Goal: Information Seeking & Learning: Find specific page/section

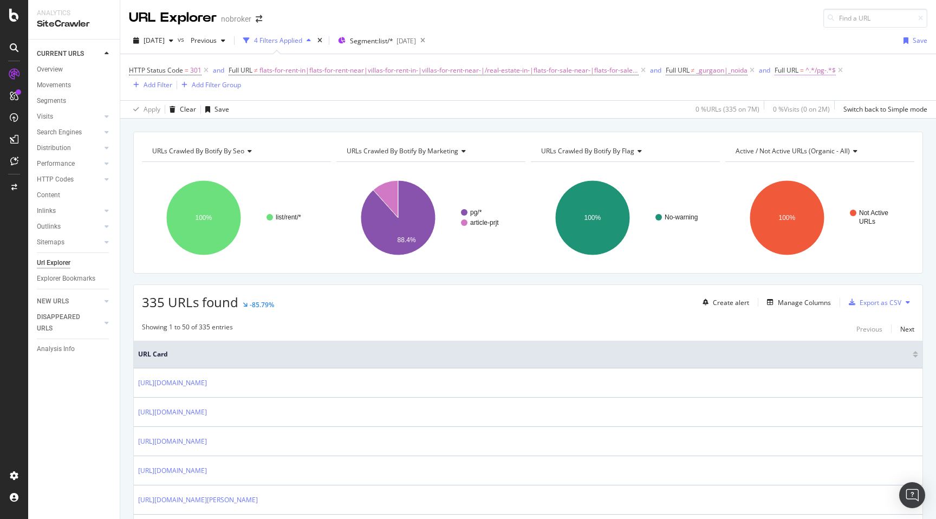
click at [806, 72] on span "^.*/pg-.*$" at bounding box center [821, 70] width 30 height 15
click at [783, 114] on input "/pg-" at bounding box center [830, 115] width 102 height 17
type input "pg-"
click at [887, 142] on div "Apply" at bounding box center [889, 138] width 17 height 9
click at [153, 306] on span "346 URLs found" at bounding box center [190, 302] width 96 height 18
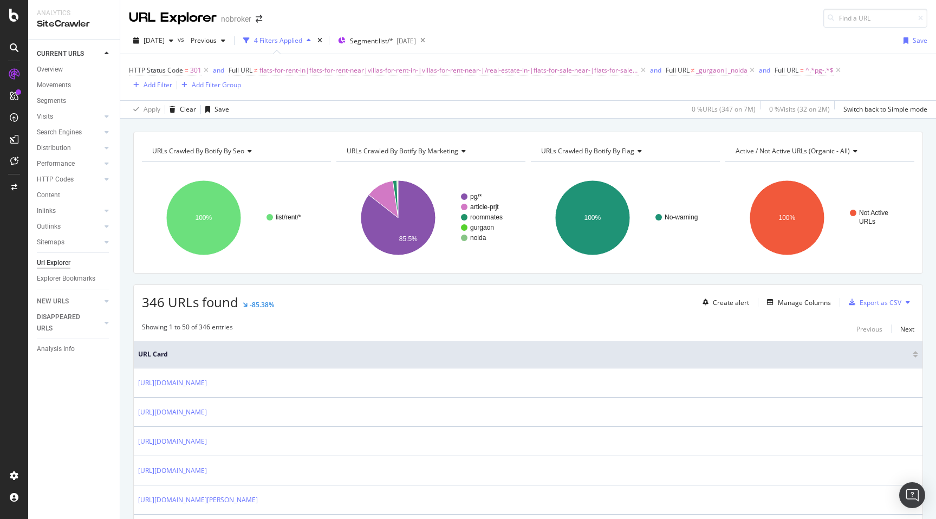
click at [153, 306] on span "346 URLs found" at bounding box center [190, 302] width 96 height 18
copy span "346"
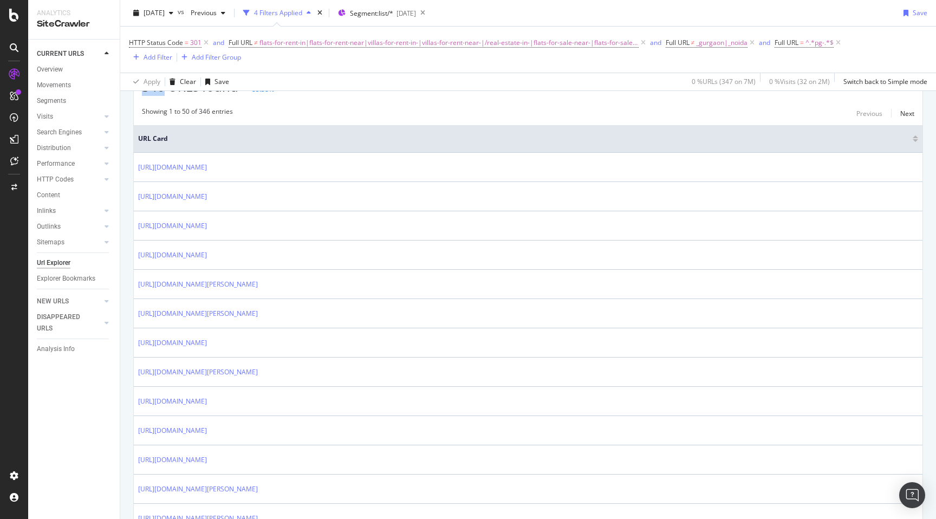
scroll to position [231, 0]
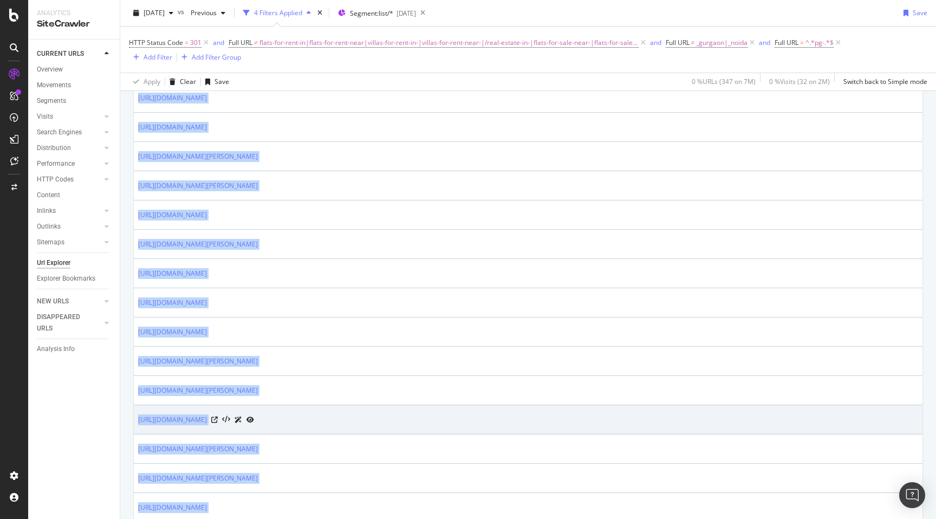
scroll to position [368, 0]
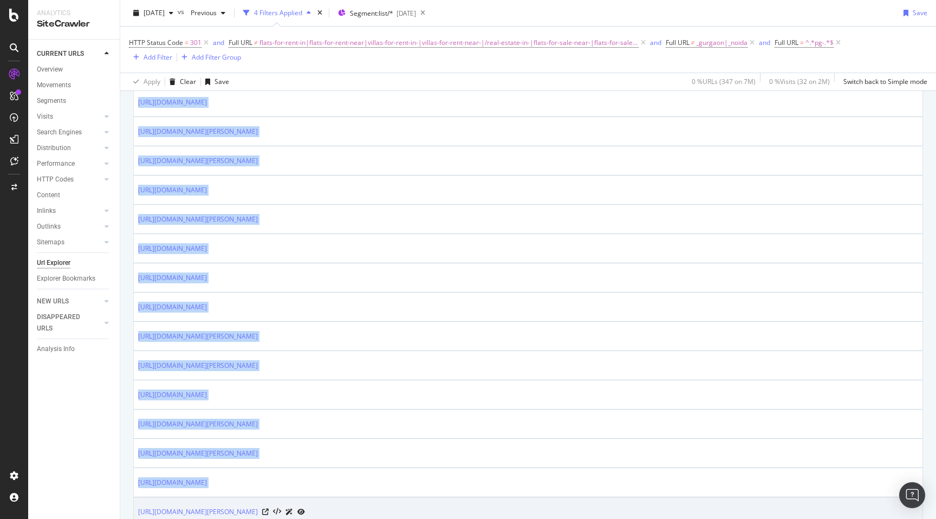
drag, startPoint x: 134, startPoint y: 247, endPoint x: 274, endPoint y: 498, distance: 286.9
copy tbody "[URL][DOMAIN_NAME] [URL][DOMAIN_NAME] [URL][DOMAIN_NAME] [URL][DOMAIN_NAME] [UR…"
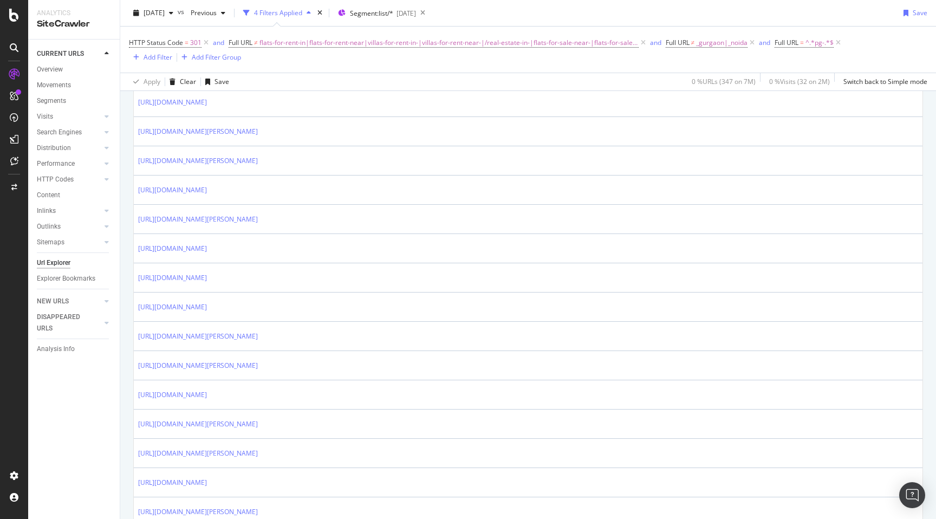
click at [812, 43] on span "^.*pg-.*$" at bounding box center [820, 42] width 28 height 15
click at [574, 41] on span "flats-for-rent-in|flats-for-rent-near|villas-for-rent-in-|villas-for-rent-near-…" at bounding box center [449, 42] width 379 height 15
click at [331, 86] on input "flats-for-rent-in|flats-for-rent-near|villas-for-rent-in-|villas-for-rent-near-…" at bounding box center [289, 87] width 102 height 17
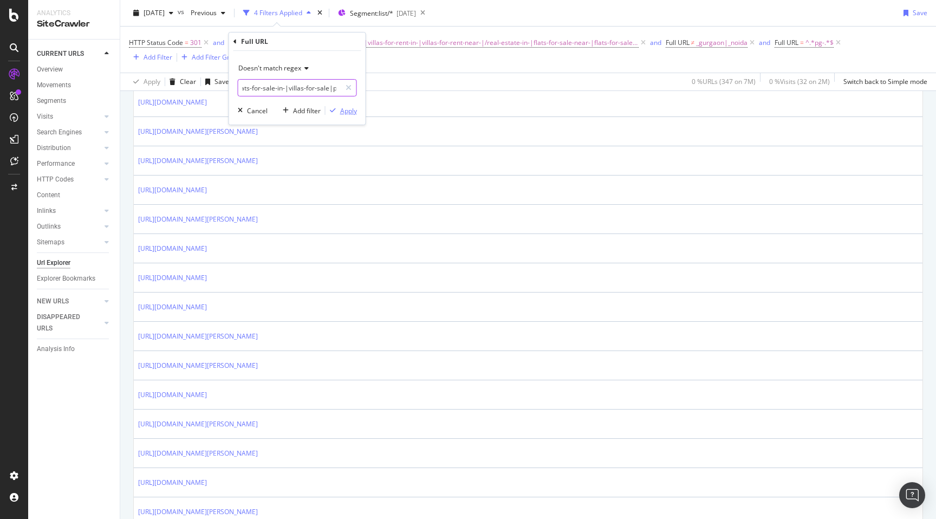
type input "flats-for-rent-in|flats-for-rent-near|villas-for-rent-in-|villas-for-rent-near-…"
click at [348, 110] on div "Apply" at bounding box center [348, 110] width 17 height 9
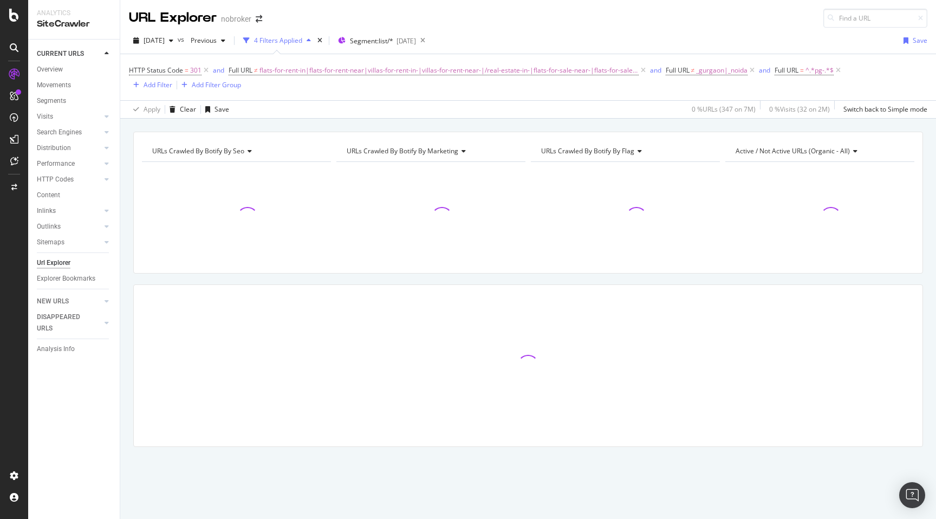
click at [663, 121] on div "URLs Crawled By Botify By seo Chart (by Value) Table Expand Export as CSV Expor…" at bounding box center [528, 132] width 816 height 26
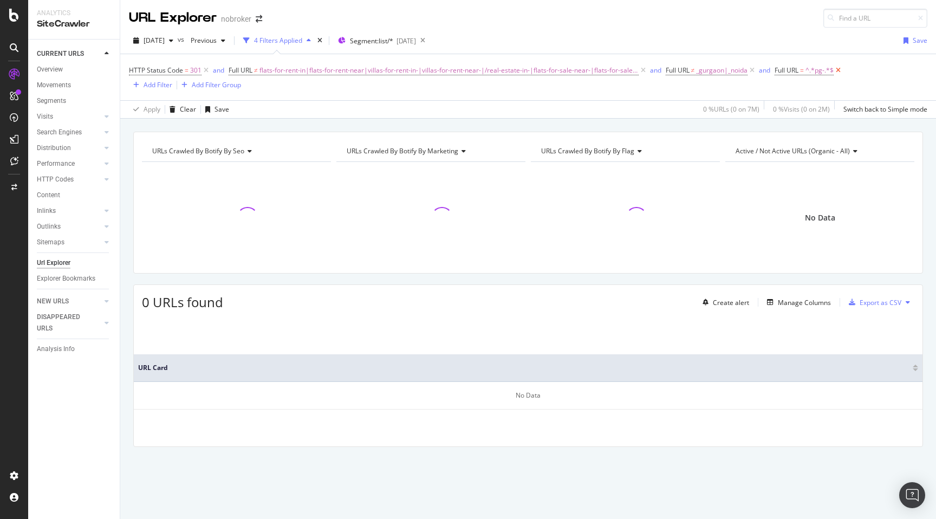
click at [834, 71] on icon at bounding box center [838, 70] width 9 height 11
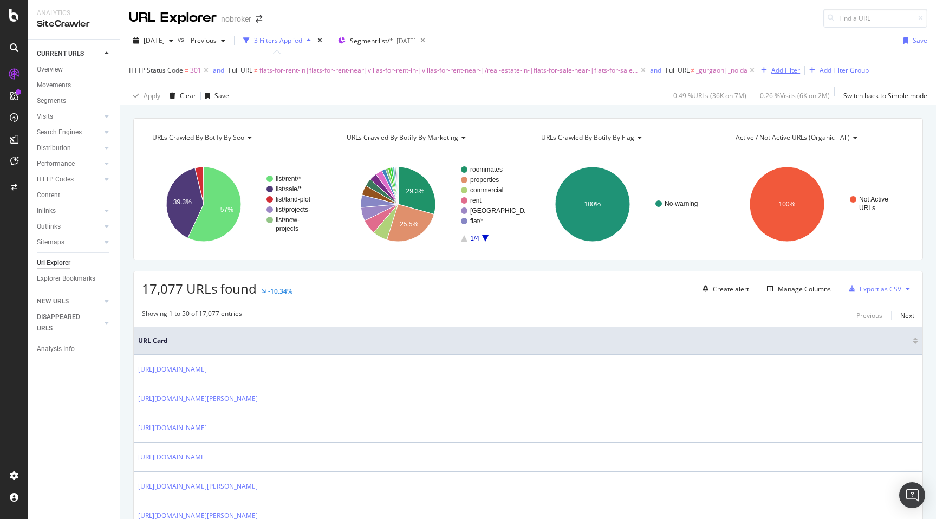
click at [780, 72] on div "Add Filter" at bounding box center [786, 70] width 29 height 9
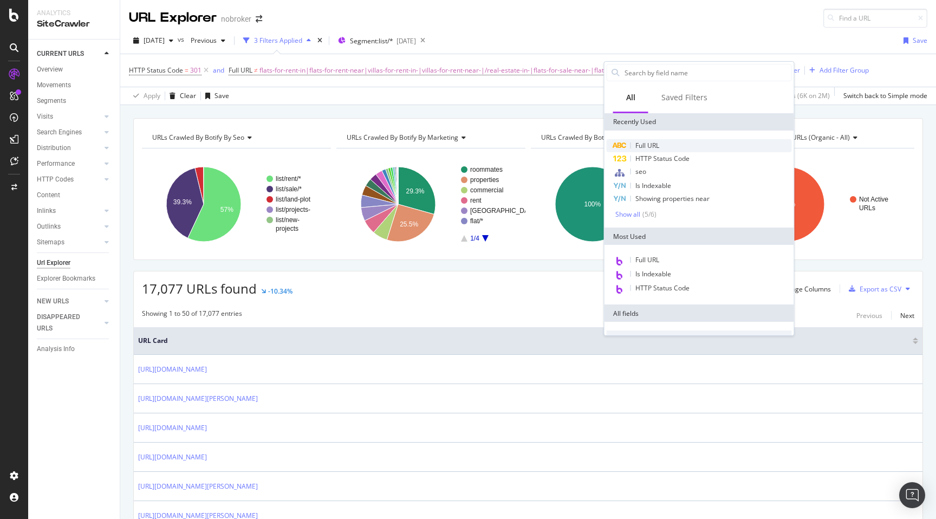
click at [654, 146] on span "Full URL" at bounding box center [648, 145] width 24 height 9
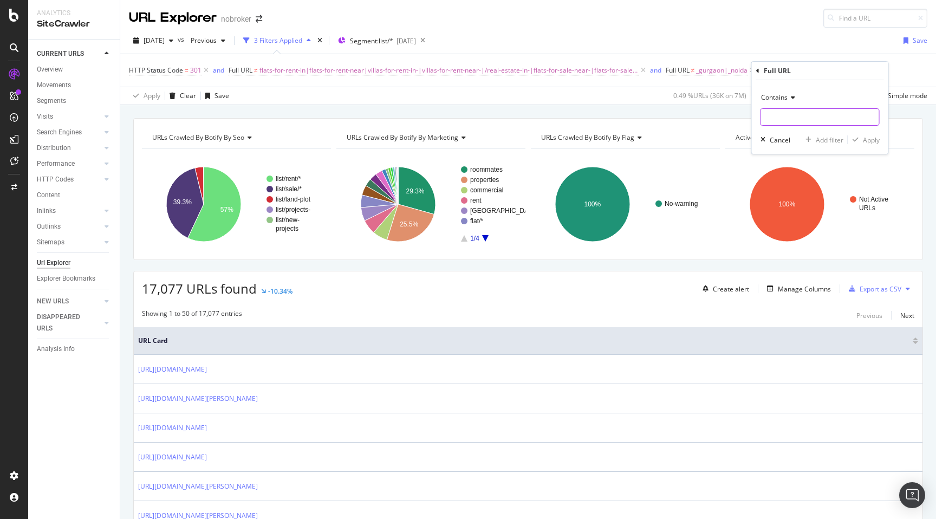
click at [774, 118] on input "text" at bounding box center [820, 116] width 118 height 17
type input "roommates-"
click at [872, 141] on div "Apply" at bounding box center [871, 139] width 17 height 9
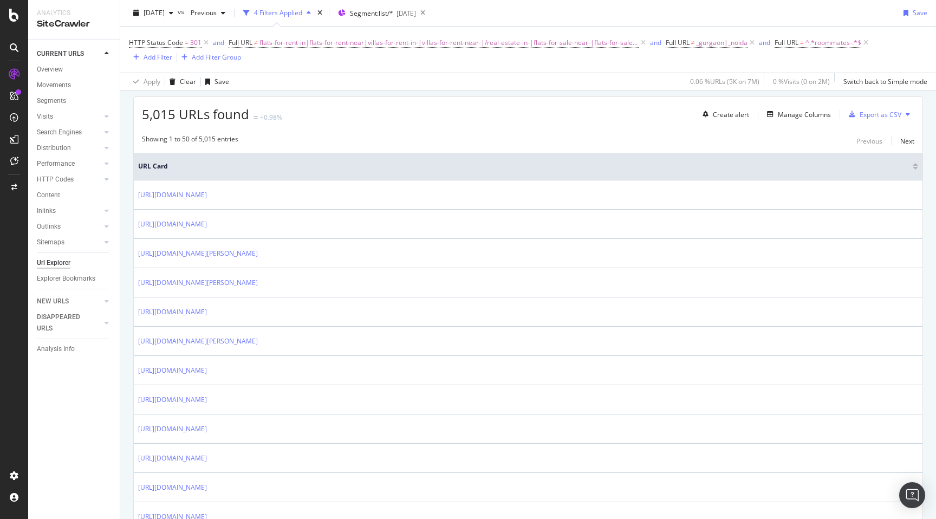
scroll to position [198, 0]
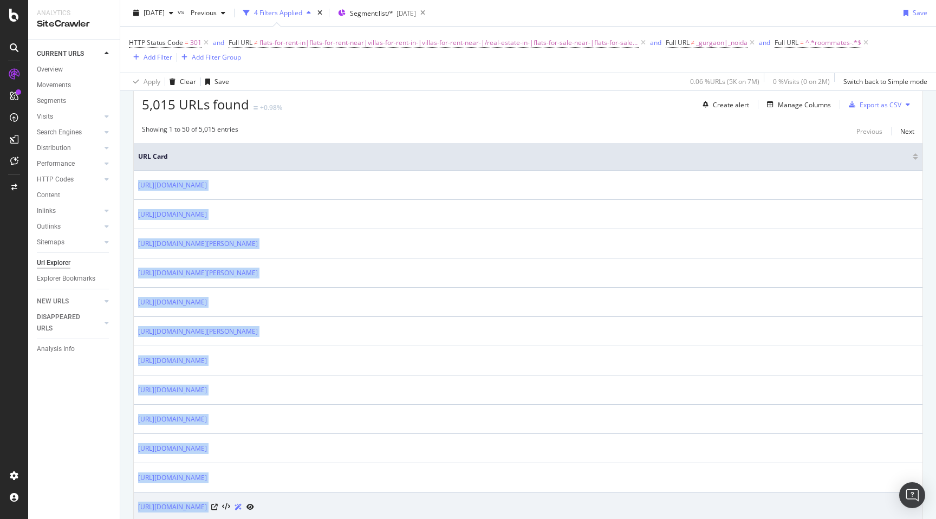
drag, startPoint x: 135, startPoint y: 182, endPoint x: 432, endPoint y: 506, distance: 439.9
copy tbody "[URL][DOMAIN_NAME] [URL][DOMAIN_NAME] [URL][DOMAIN_NAME][PERSON_NAME] [URL][DOM…"
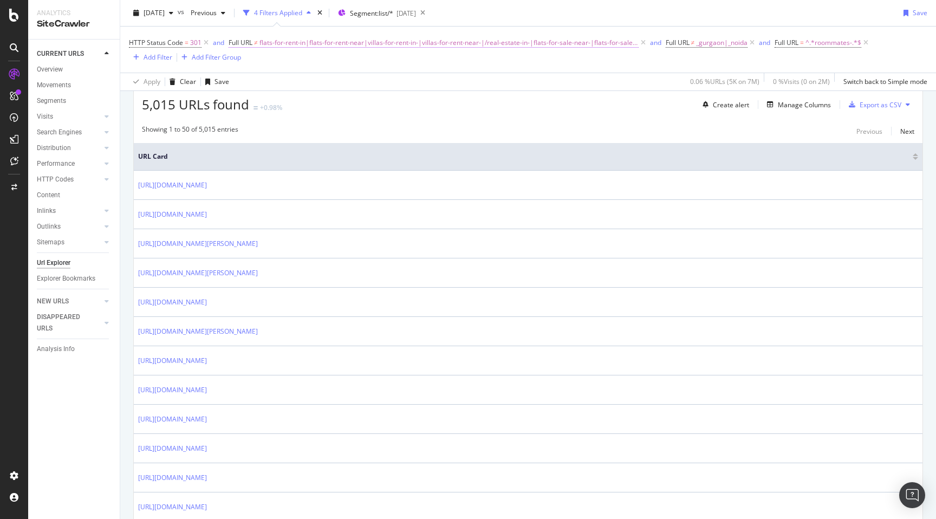
click at [545, 42] on span "flats-for-rent-in|flats-for-rent-near|villas-for-rent-in-|villas-for-rent-near-…" at bounding box center [449, 42] width 379 height 15
click at [302, 90] on input "flats-for-rent-in|flats-for-rent-near|villas-for-rent-in-|villas-for-rent-near-…" at bounding box center [289, 87] width 102 height 17
type input "flats-for-rent-in|flats-for-rent-near|villas-for-rent-in-|villas-for-rent-near-…"
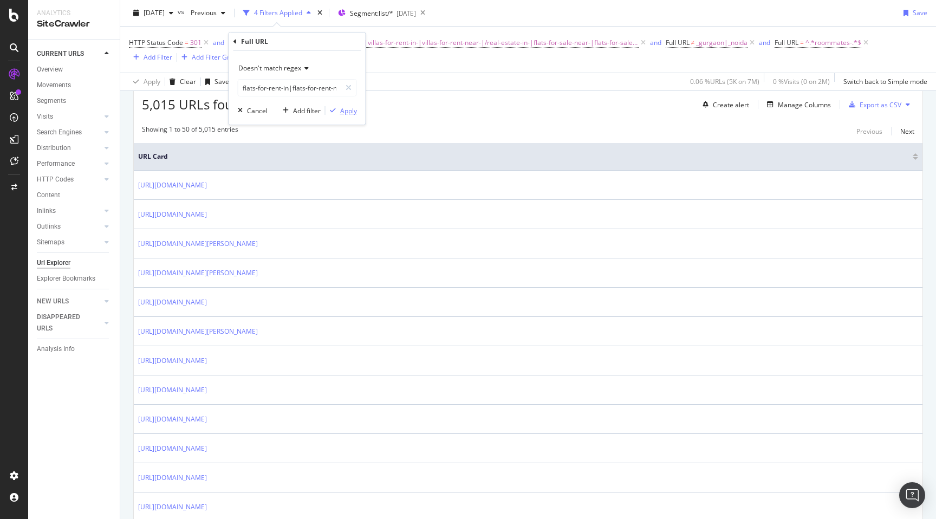
click at [340, 109] on div "Apply" at bounding box center [348, 110] width 17 height 9
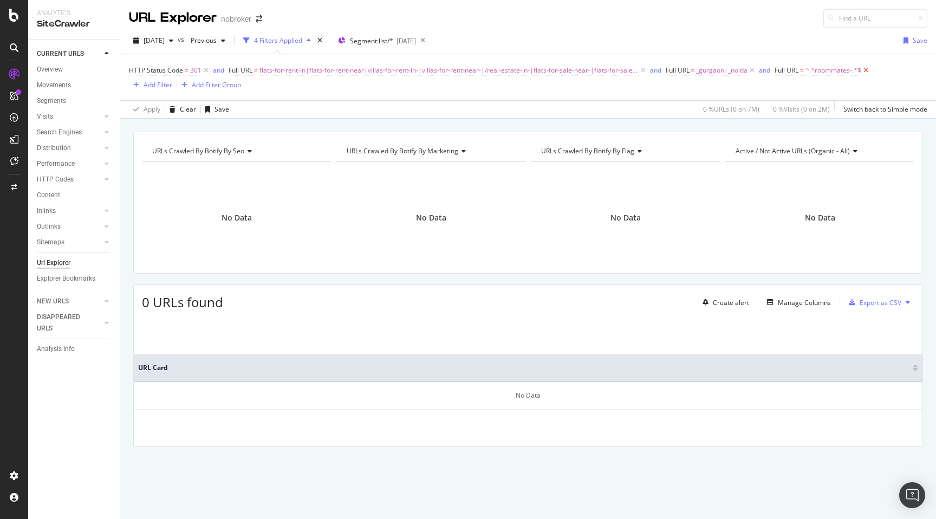
click at [862, 72] on icon at bounding box center [866, 70] width 9 height 11
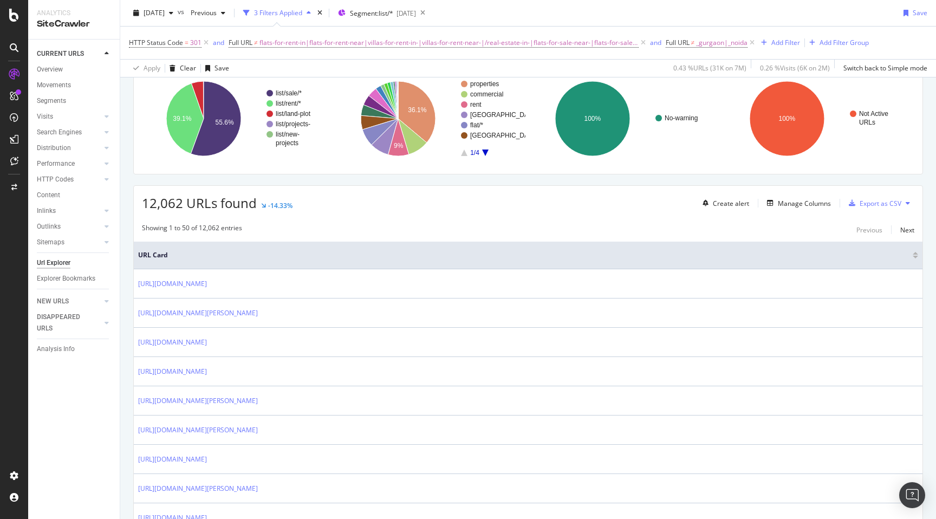
scroll to position [145, 0]
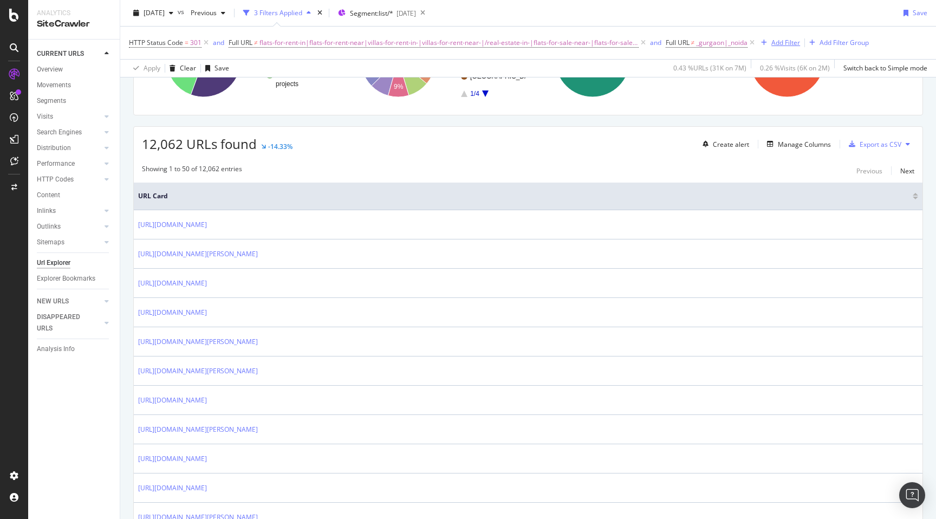
click at [775, 48] on div "Add Filter" at bounding box center [778, 43] width 43 height 12
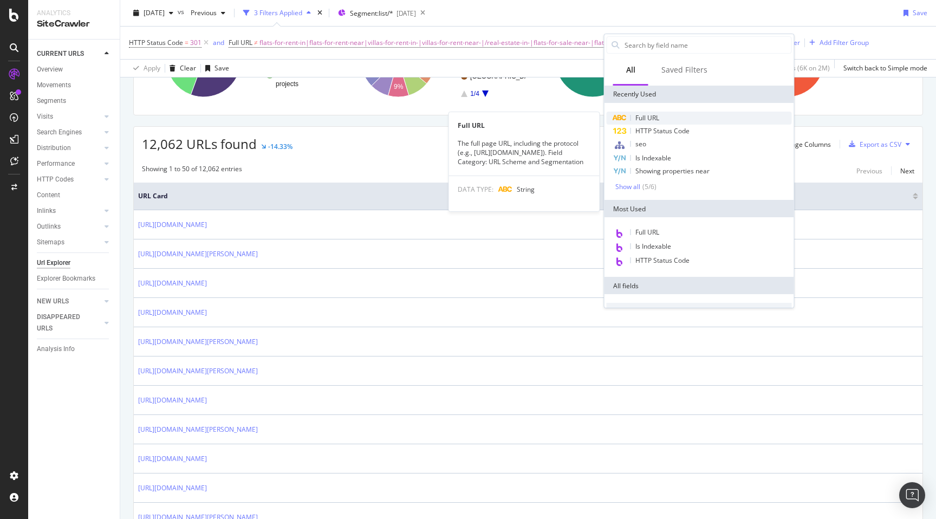
click at [657, 117] on span "Full URL" at bounding box center [648, 117] width 24 height 9
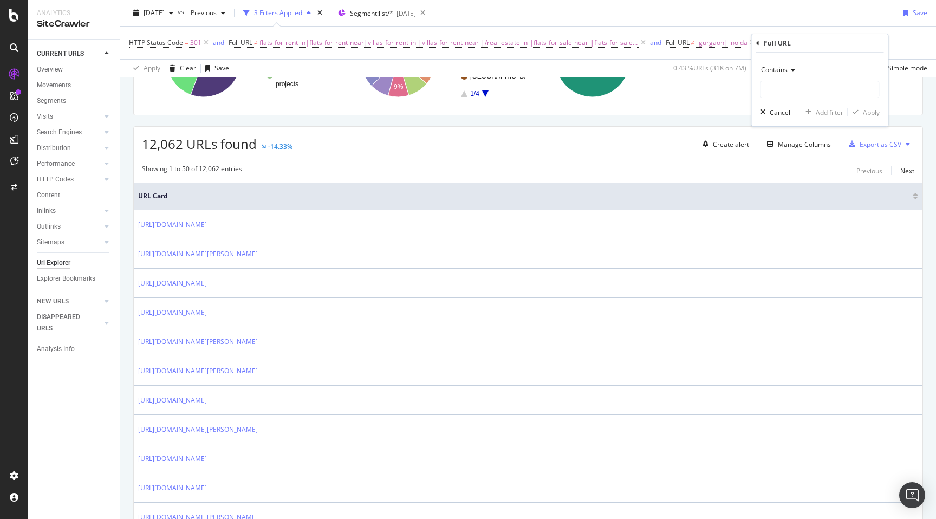
click at [773, 72] on span "Contains" at bounding box center [774, 69] width 27 height 9
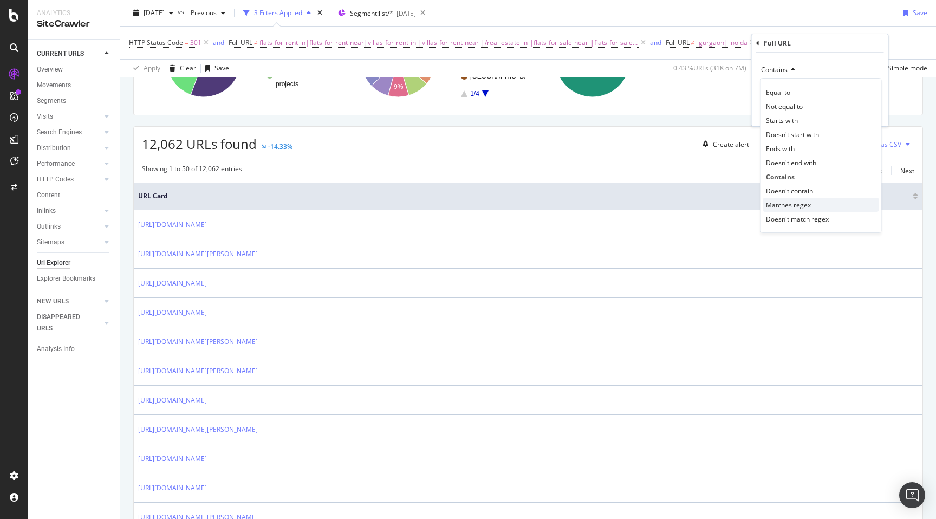
click at [798, 208] on span "Matches regex" at bounding box center [788, 204] width 45 height 9
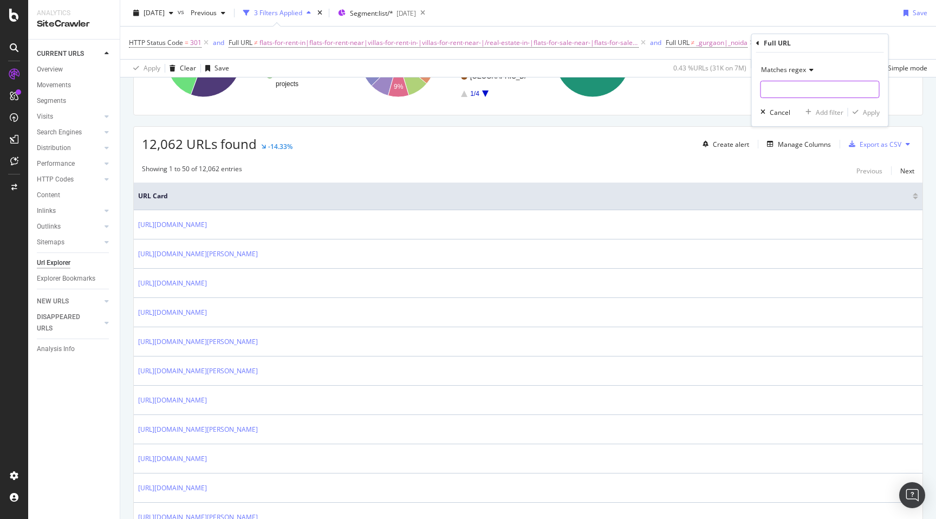
click at [785, 92] on input "text" at bounding box center [820, 89] width 118 height 17
type input "/rent-"
click at [870, 112] on div "Apply" at bounding box center [871, 112] width 17 height 9
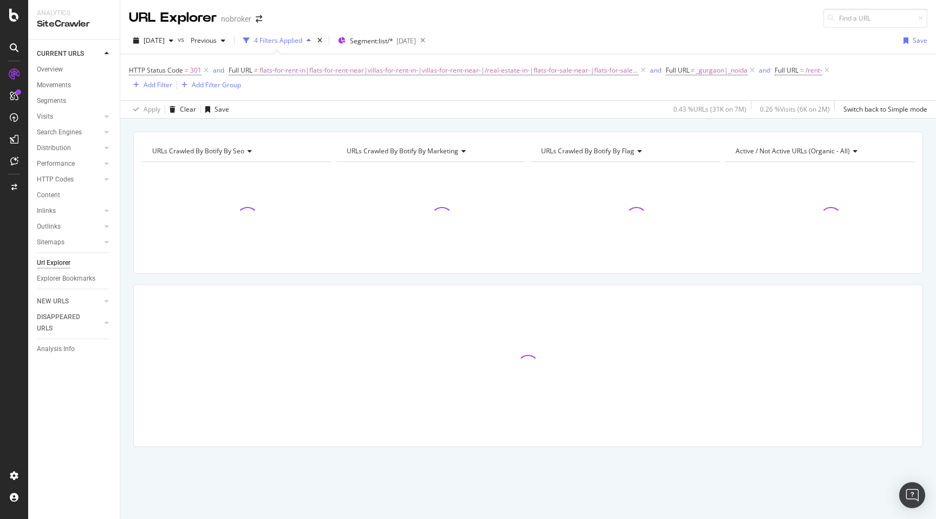
click at [125, 222] on div "URLs Crawled By Botify By seo Chart (by Value) Table Expand Export as CSV Expor…" at bounding box center [528, 308] width 816 height 353
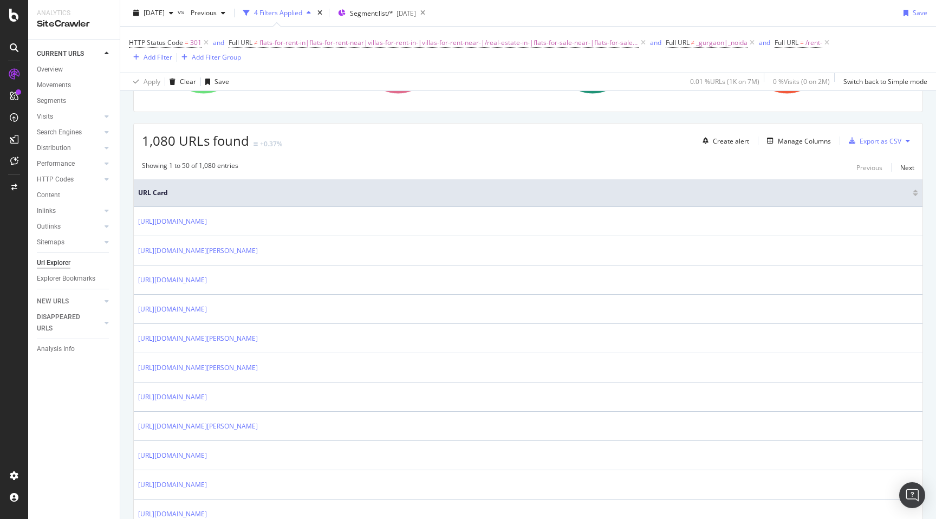
scroll to position [183, 0]
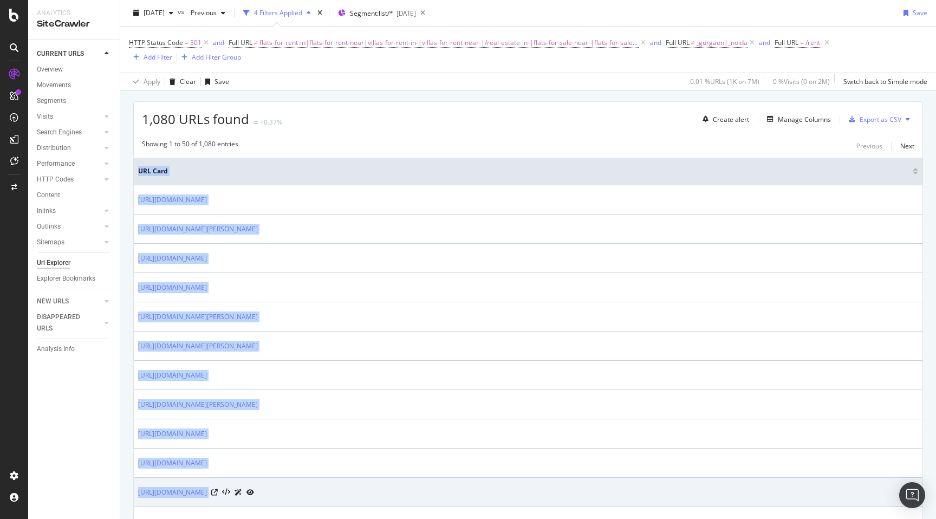
drag, startPoint x: 133, startPoint y: 194, endPoint x: 378, endPoint y: 497, distance: 389.5
copy table "URL Card [URL][DOMAIN_NAME] [URL][DOMAIN_NAME][PERSON_NAME] [URL][DOMAIN_NAME] …"
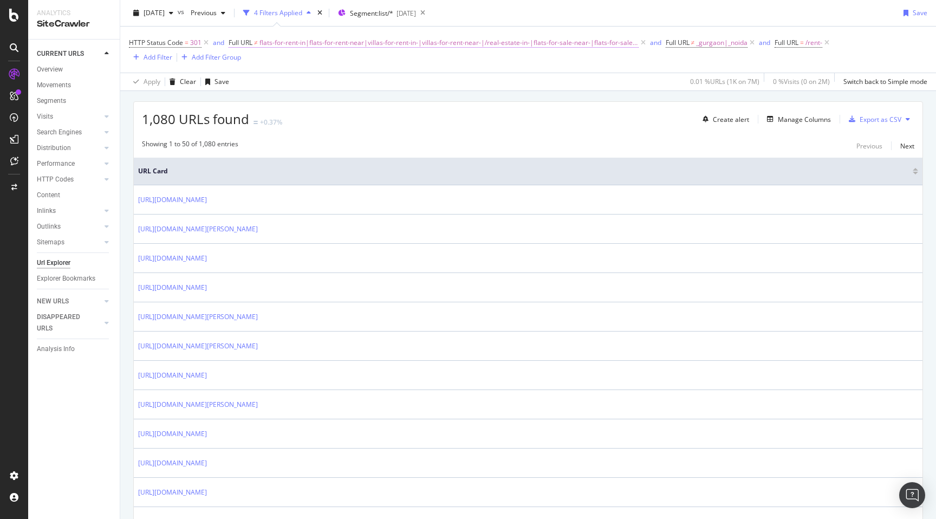
click at [502, 41] on span "flats-for-rent-in|flats-for-rent-near|villas-for-rent-in-|villas-for-rent-near-…" at bounding box center [449, 42] width 379 height 15
click at [299, 88] on input "flats-for-rent-in|flats-for-rent-near|villas-for-rent-in-|villas-for-rent-near-…" at bounding box center [289, 87] width 102 height 17
type input "flats-for-rent-in|flats-for-rent-near|villas-for-rent-in-|villas-for-rent-near-…"
click at [346, 110] on div "Apply" at bounding box center [348, 110] width 17 height 9
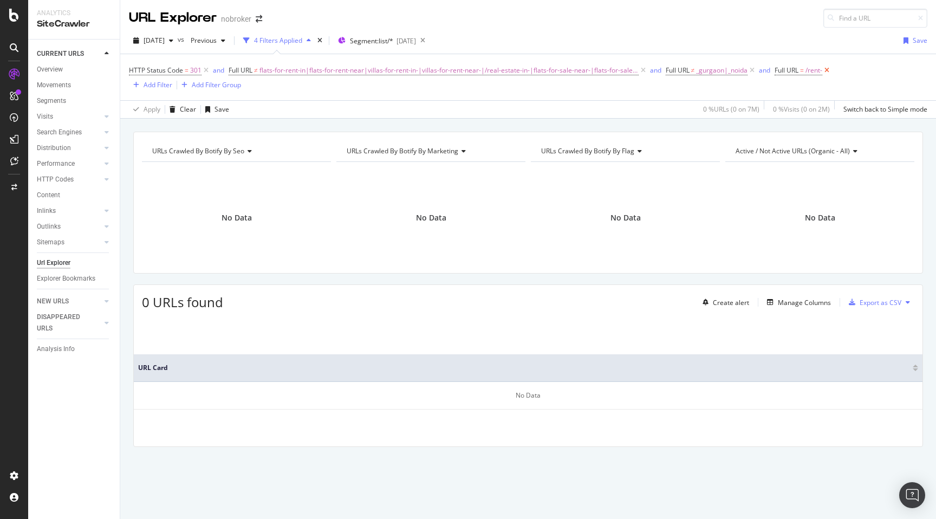
click at [823, 69] on icon at bounding box center [827, 70] width 9 height 11
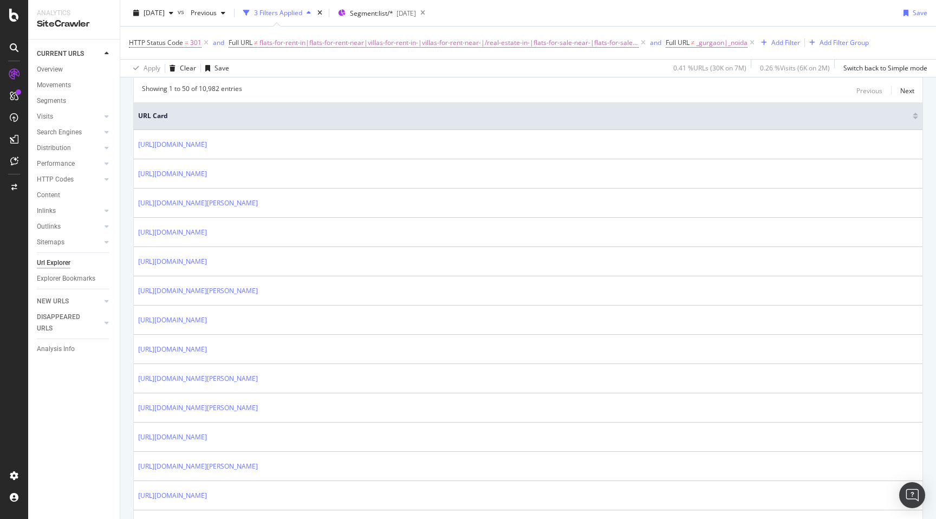
scroll to position [228, 0]
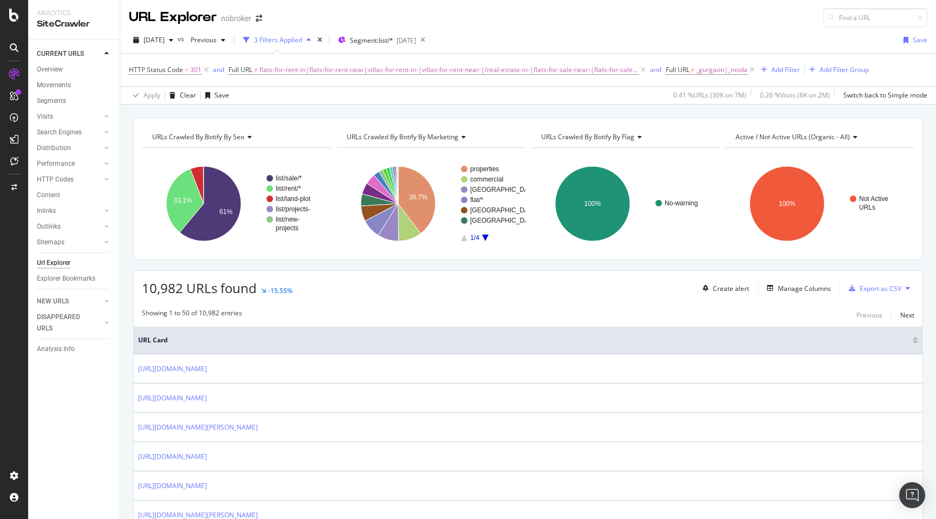
scroll to position [0, 0]
click at [789, 73] on div "Add Filter" at bounding box center [786, 70] width 29 height 9
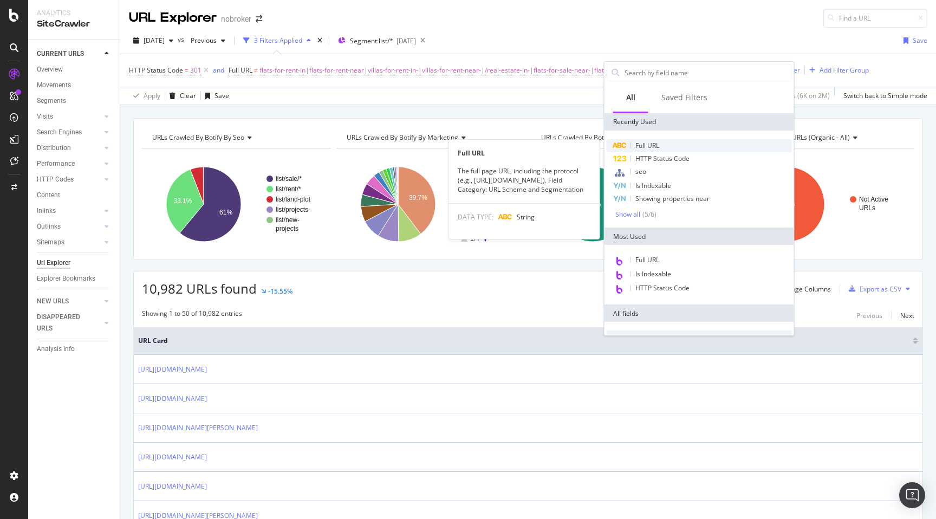
click at [677, 143] on div "Full URL" at bounding box center [699, 145] width 185 height 13
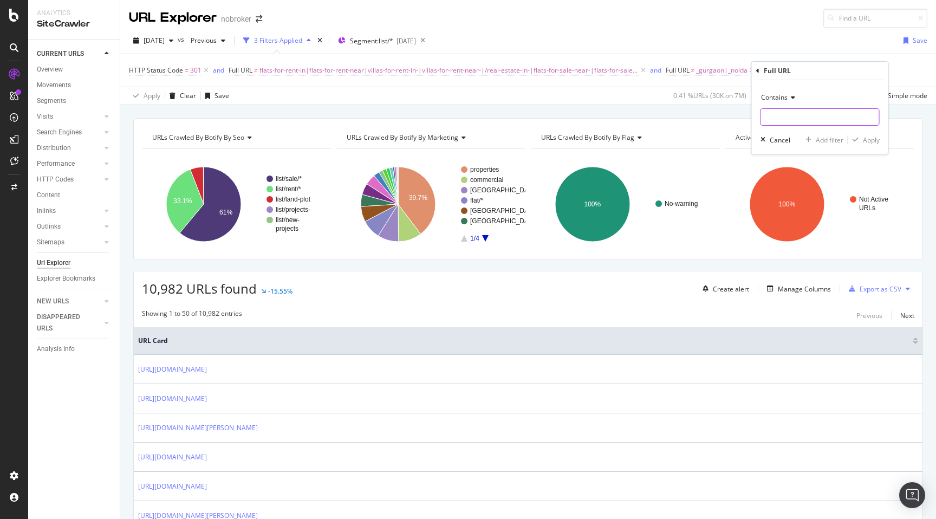
click at [768, 118] on input "text" at bounding box center [820, 116] width 118 height 17
type input "independentfloor-for-sale-"
click at [874, 139] on div "Apply" at bounding box center [871, 139] width 17 height 9
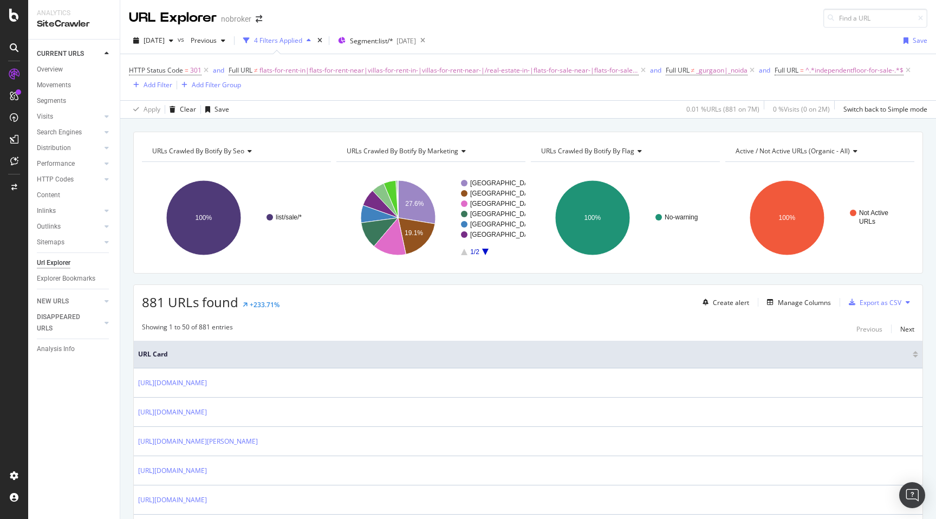
click at [153, 299] on span "881 URLs found" at bounding box center [190, 302] width 96 height 18
copy span "881"
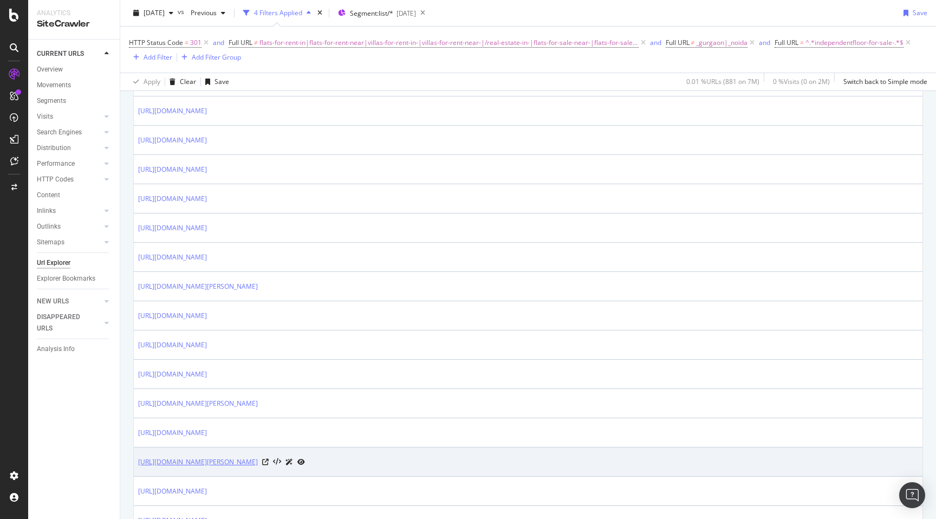
scroll to position [372, 0]
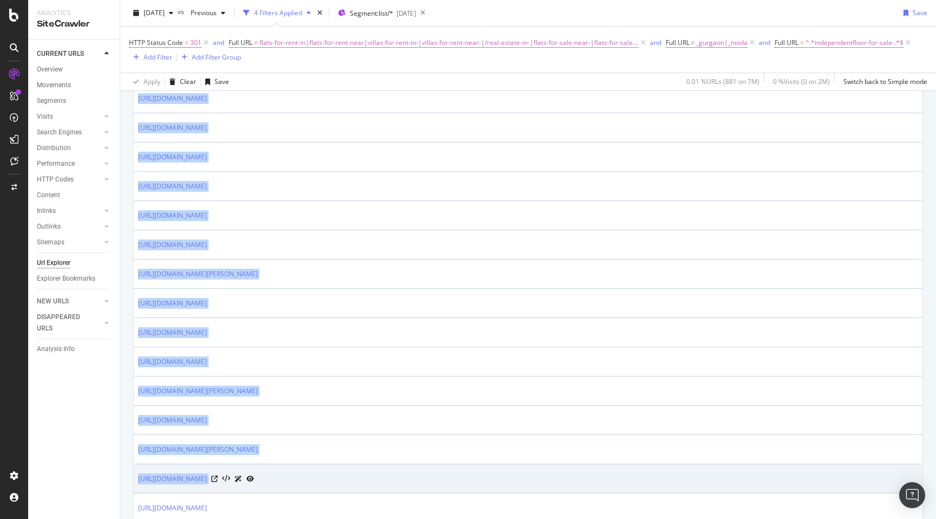
drag, startPoint x: 134, startPoint y: 254, endPoint x: 349, endPoint y: 477, distance: 310.4
copy tbody "[URL][DOMAIN_NAME] [URL][DOMAIN_NAME] [URL][DOMAIN_NAME][PERSON_NAME] [URL][DOM…"
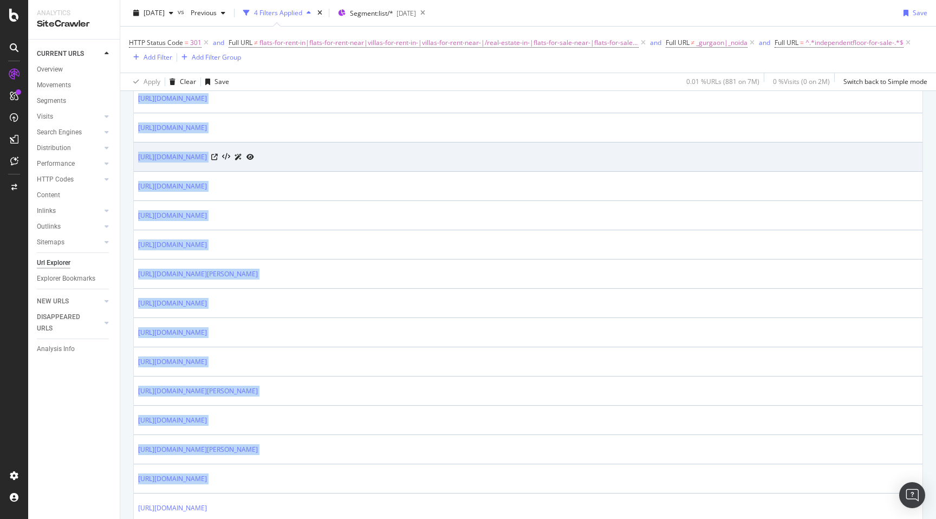
scroll to position [0, 0]
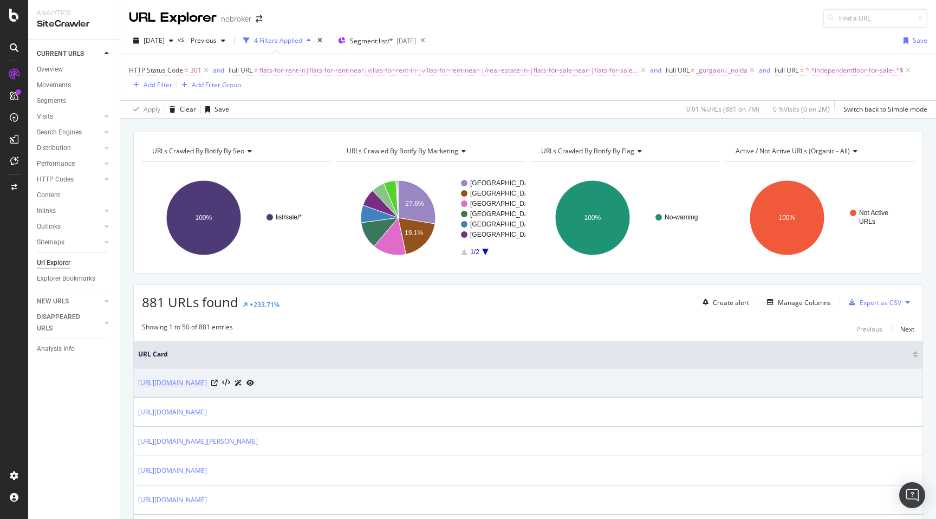
drag, startPoint x: 136, startPoint y: 385, endPoint x: 292, endPoint y: 387, distance: 156.1
click at [292, 387] on td "[URL][DOMAIN_NAME]" at bounding box center [528, 382] width 789 height 29
copy link "[URL][DOMAIN_NAME]"
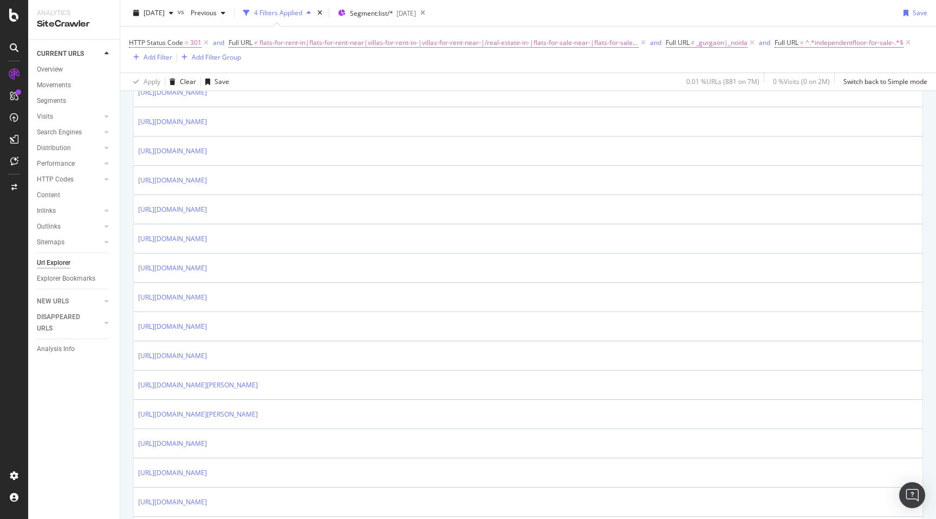
scroll to position [929, 0]
click at [133, 301] on div "881 URLs found +233.71% Create alert Manage Columns Export as CSV Showing 1 to …" at bounding box center [528, 140] width 790 height 1571
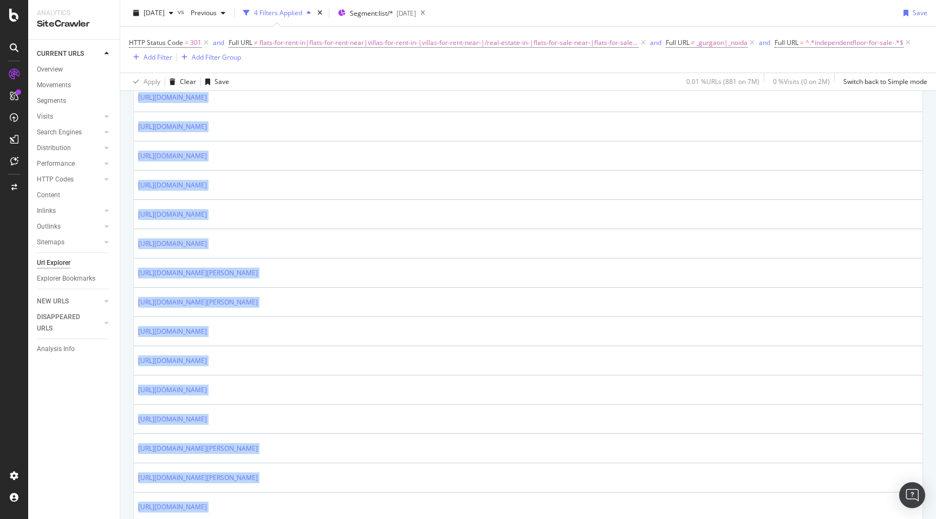
click at [133, 301] on div "881 URLs found +233.71% Create alert Manage Columns Export as CSV Showing 1 to …" at bounding box center [528, 140] width 790 height 1571
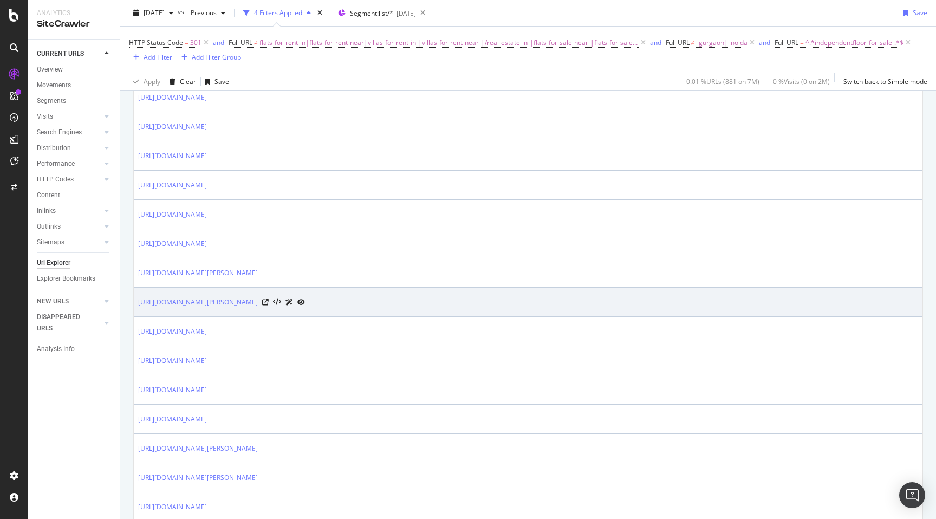
click at [135, 301] on td "[URL][DOMAIN_NAME][PERSON_NAME]" at bounding box center [528, 302] width 789 height 29
copy tbody "[URL][DOMAIN_NAME][PERSON_NAME]"
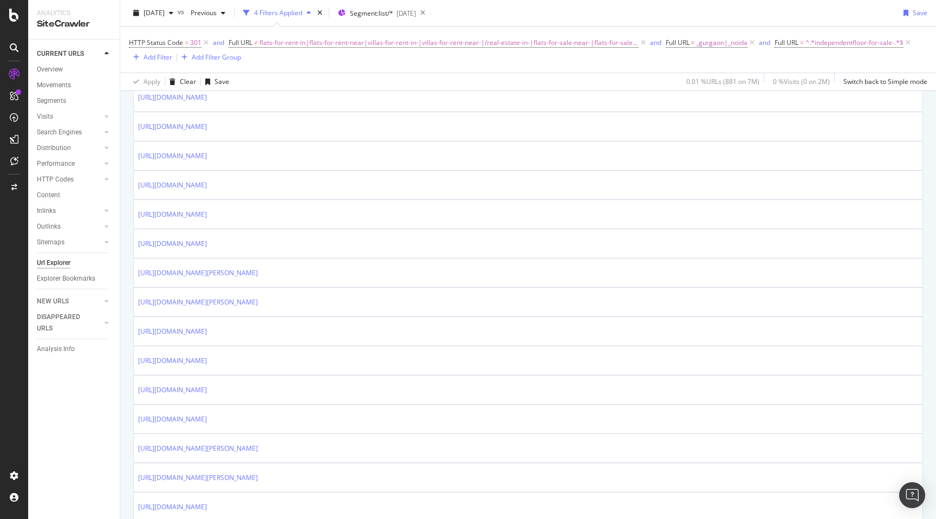
click at [124, 339] on div "URLs Crawled By Botify By seo Chart (by Value) Table Expand Export as CSV Expor…" at bounding box center [528, 83] width 816 height 1762
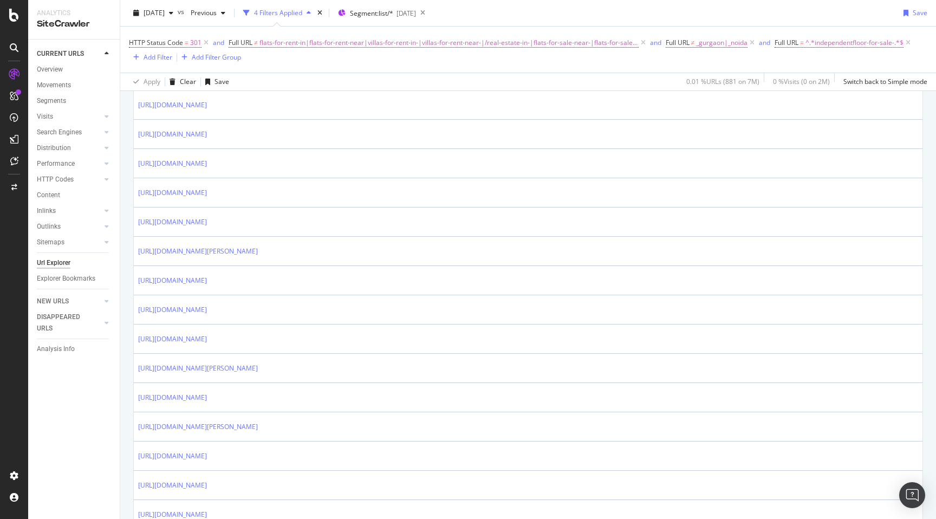
scroll to position [0, 0]
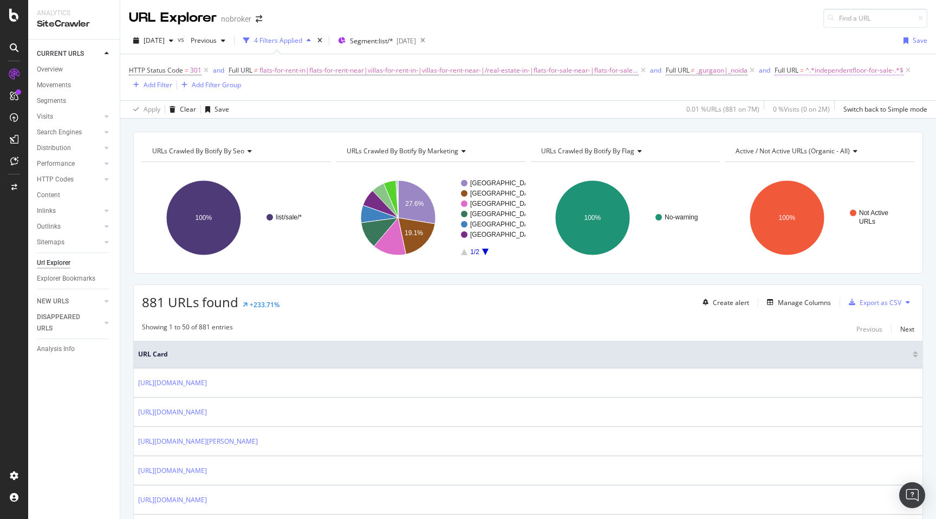
click at [855, 70] on span "^.*independentfloor-for-sale-.*$" at bounding box center [855, 70] width 98 height 15
click at [868, 116] on input "independentfloor-for-sale-" at bounding box center [830, 115] width 102 height 17
click at [570, 70] on span "flats-for-rent-in|flats-for-rent-near|villas-for-rent-in-|villas-for-rent-near-…" at bounding box center [449, 70] width 379 height 15
click at [330, 116] on input "flats-for-rent-in|flats-for-rent-near|villas-for-rent-in-|villas-for-rent-near-…" at bounding box center [289, 115] width 102 height 17
paste input "independentfloor-for-sale-"
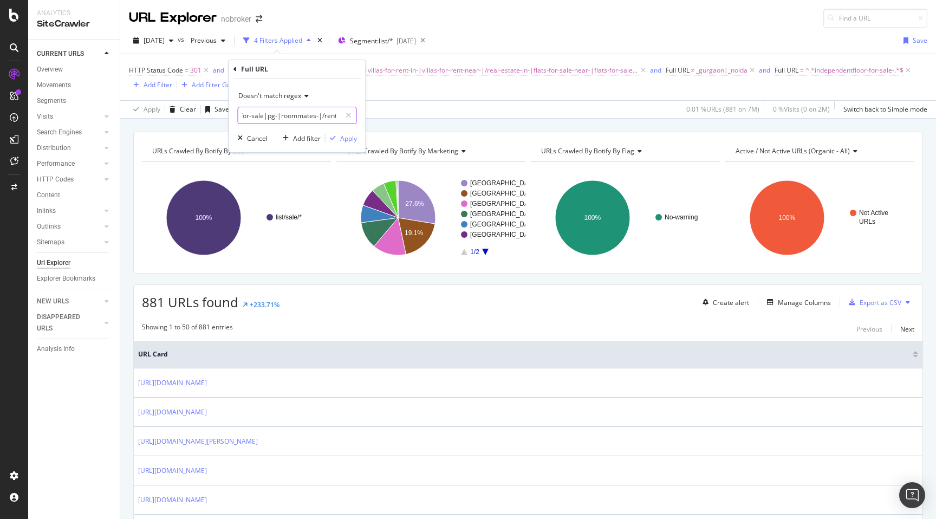
scroll to position [0, 487]
type input "flats-for-rent-in|flats-for-rent-near|villas-for-rent-in-|villas-for-rent-near-…"
click at [353, 139] on div "Apply" at bounding box center [348, 138] width 17 height 9
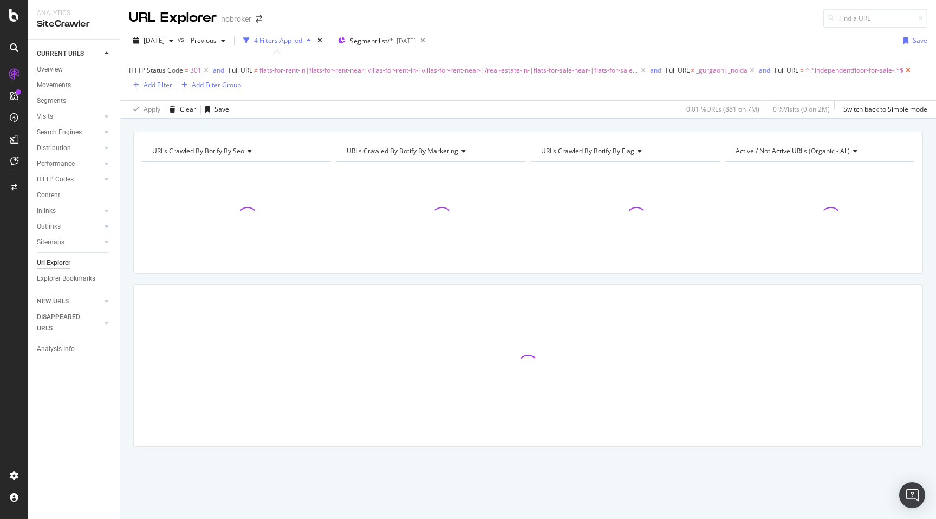
click at [904, 71] on icon at bounding box center [908, 70] width 9 height 11
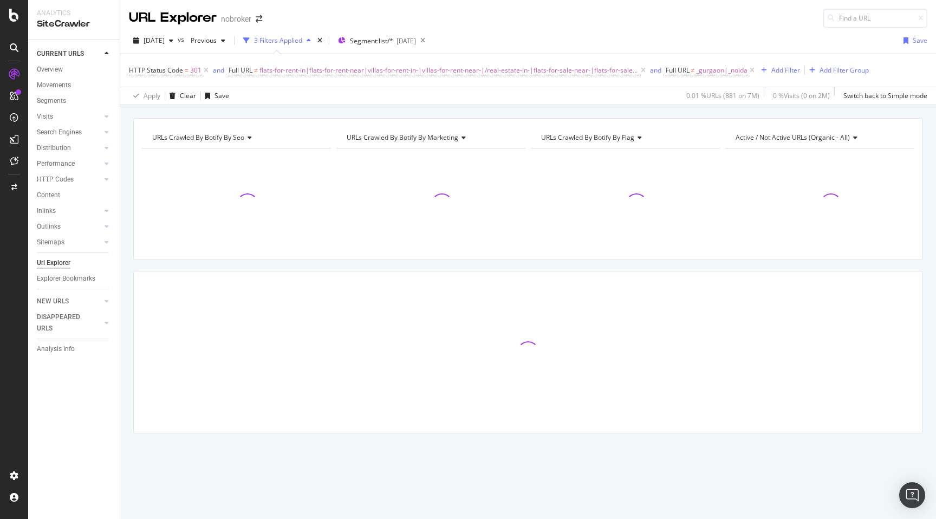
click at [722, 112] on div "URLs Crawled By Botify By seo Chart (by Value) Table Expand Export as CSV Expor…" at bounding box center [528, 118] width 816 height 26
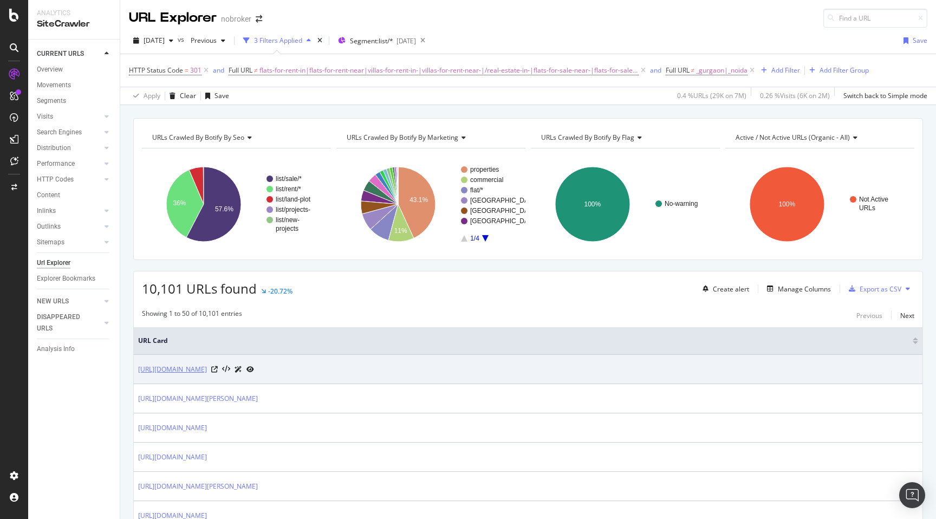
drag, startPoint x: 135, startPoint y: 371, endPoint x: 287, endPoint y: 371, distance: 151.7
click at [287, 371] on td "[URL][DOMAIN_NAME]" at bounding box center [528, 369] width 789 height 29
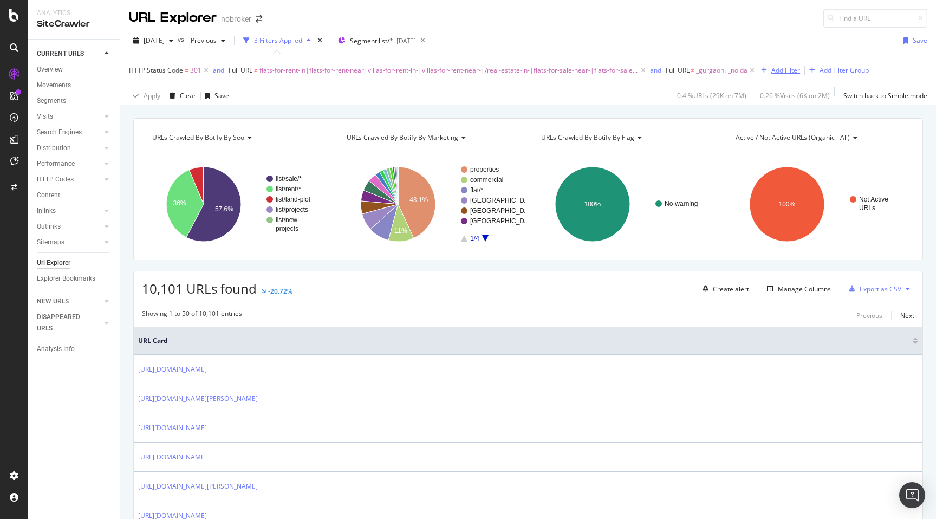
copy link "[URL][DOMAIN_NAME]"
click at [772, 68] on div "Add Filter" at bounding box center [786, 70] width 29 height 9
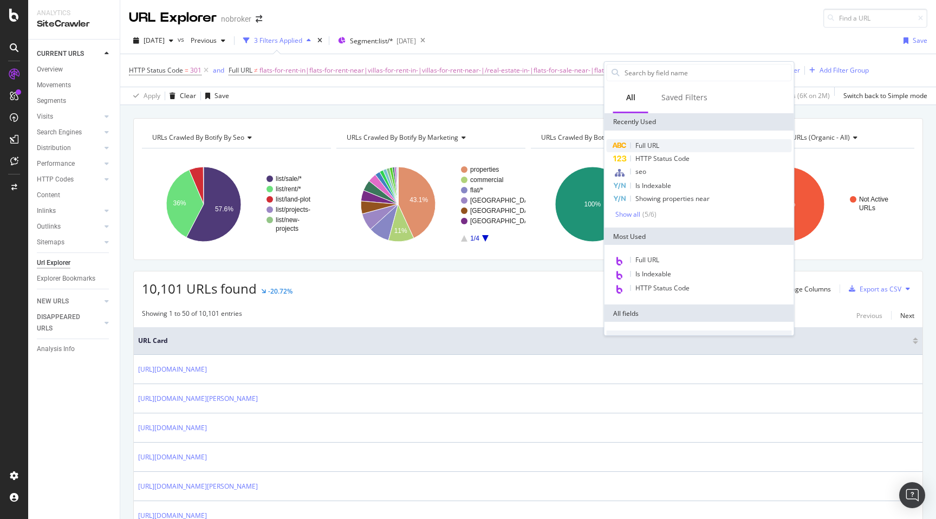
click at [671, 143] on div "Full URL" at bounding box center [699, 145] width 185 height 13
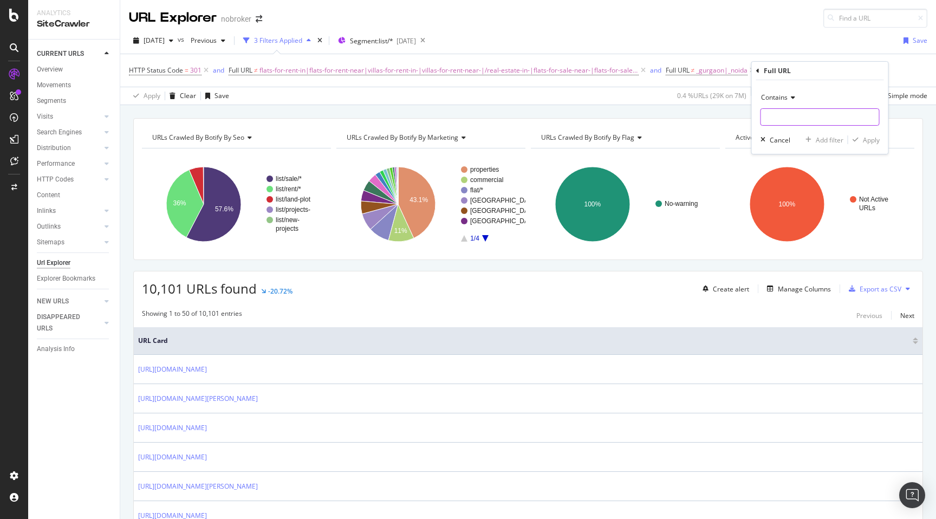
click at [790, 114] on input "text" at bounding box center [820, 116] width 118 height 17
paste input "[URL][DOMAIN_NAME]"
click at [791, 117] on input "[URL][DOMAIN_NAME]" at bounding box center [812, 116] width 102 height 17
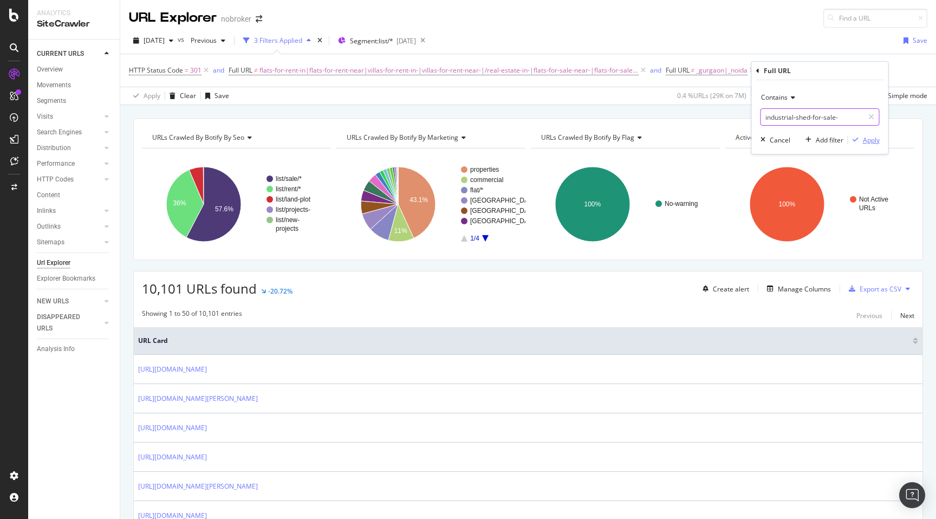
type input "industrial-shed-for-sale-"
click at [873, 139] on div "Apply" at bounding box center [871, 139] width 17 height 9
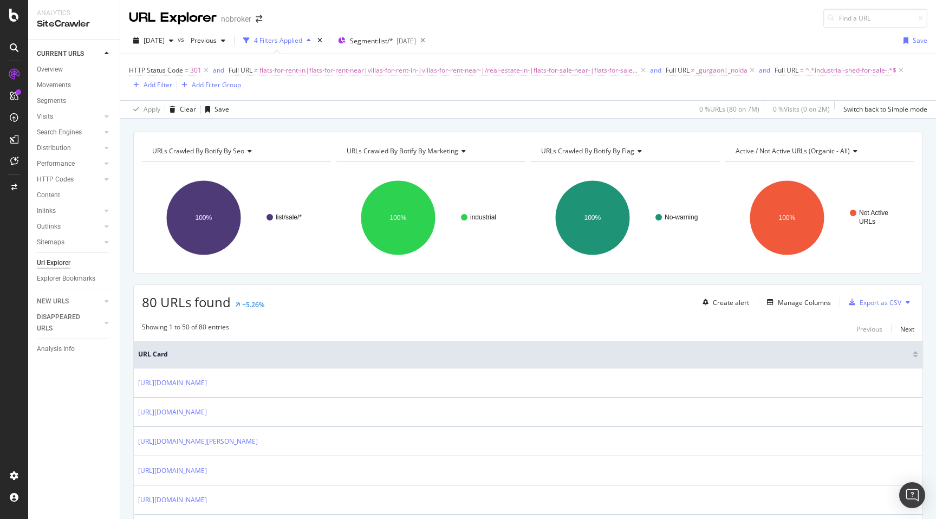
click at [151, 305] on span "80 URLs found" at bounding box center [186, 302] width 89 height 18
copy span "80"
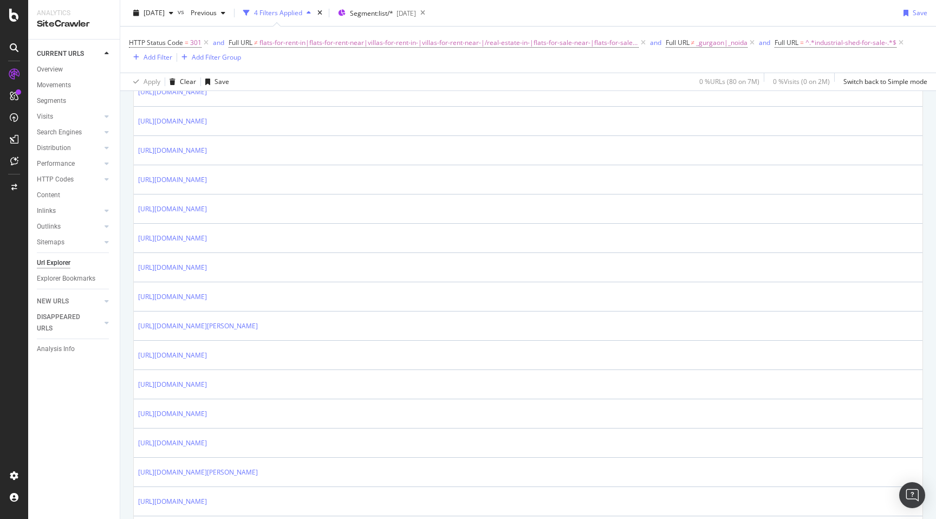
scroll to position [862, 0]
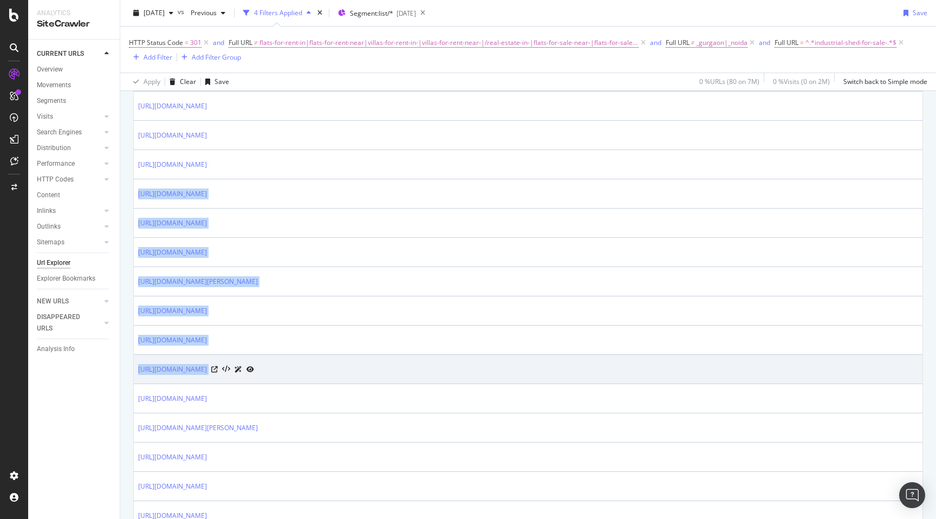
drag, startPoint x: 135, startPoint y: 189, endPoint x: 403, endPoint y: 377, distance: 327.4
click at [403, 377] on tbody "[URL][DOMAIN_NAME] [URL][DOMAIN_NAME] [URL][DOMAIN_NAME][PERSON_NAME] [URL][DOM…" at bounding box center [528, 237] width 789 height 1463
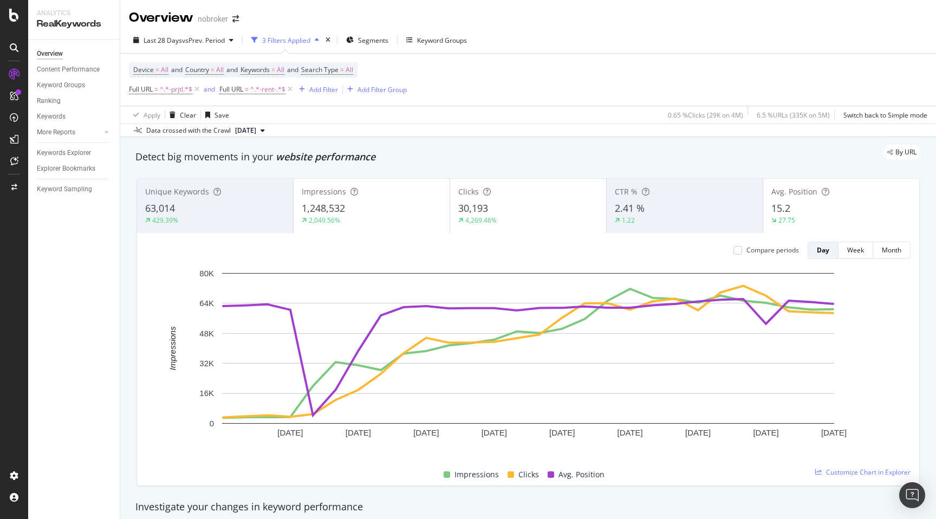
scroll to position [1023, 0]
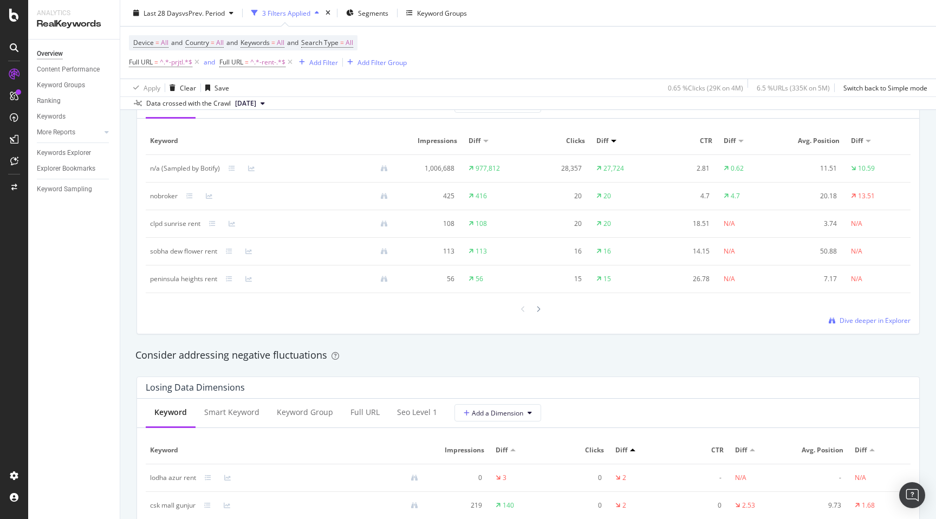
click at [129, 335] on div "By URL Detect big movements in your website performance Unique Keywords 63,014 …" at bounding box center [528, 264] width 816 height 2301
click at [128, 263] on div "By URL Detect big movements in your website performance Unique Keywords 63,014 …" at bounding box center [528, 264] width 816 height 2301
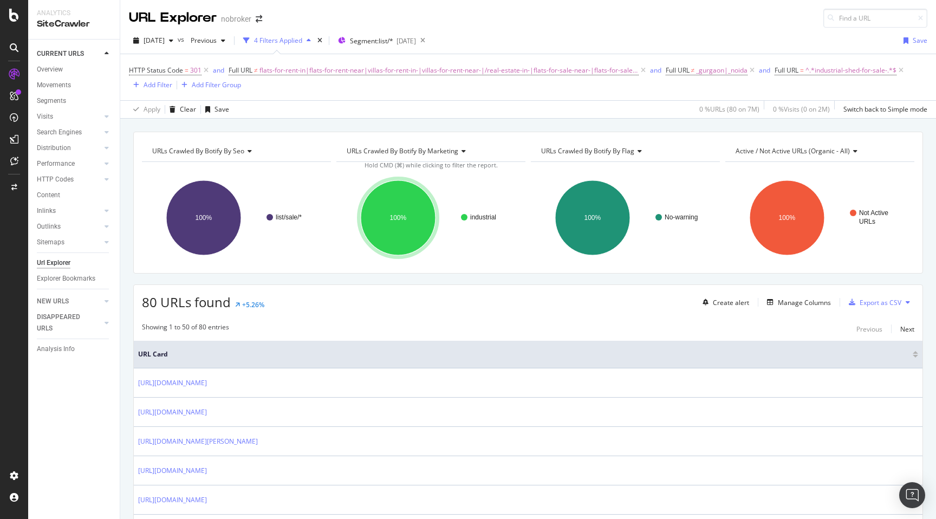
click at [841, 63] on span "^.*industrial-shed-for-sale-.*$" at bounding box center [851, 70] width 91 height 15
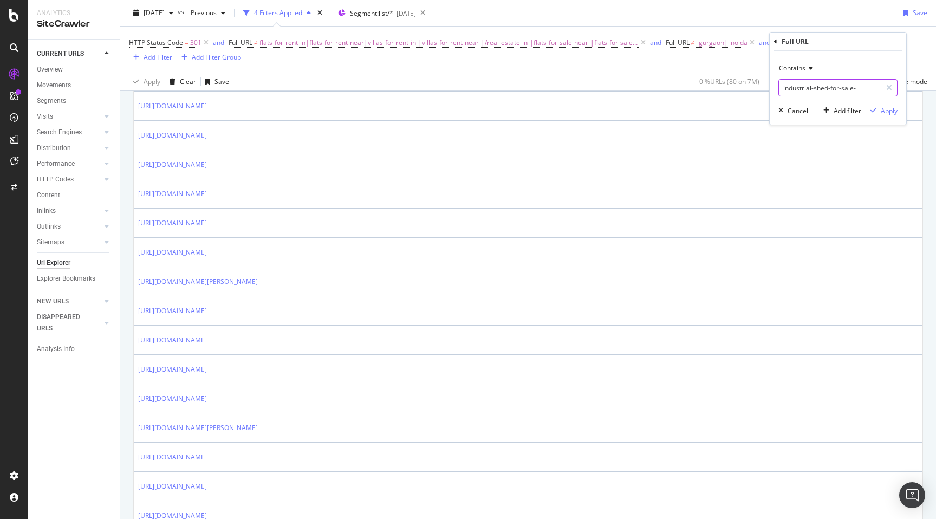
click at [864, 91] on input "industrial-shed-for-sale-" at bounding box center [830, 87] width 102 height 17
click at [793, 109] on div "Cancel" at bounding box center [798, 110] width 21 height 9
click at [543, 44] on span "flats-for-rent-in|flats-for-rent-near|villas-for-rent-in-|villas-for-rent-near-…" at bounding box center [449, 42] width 379 height 15
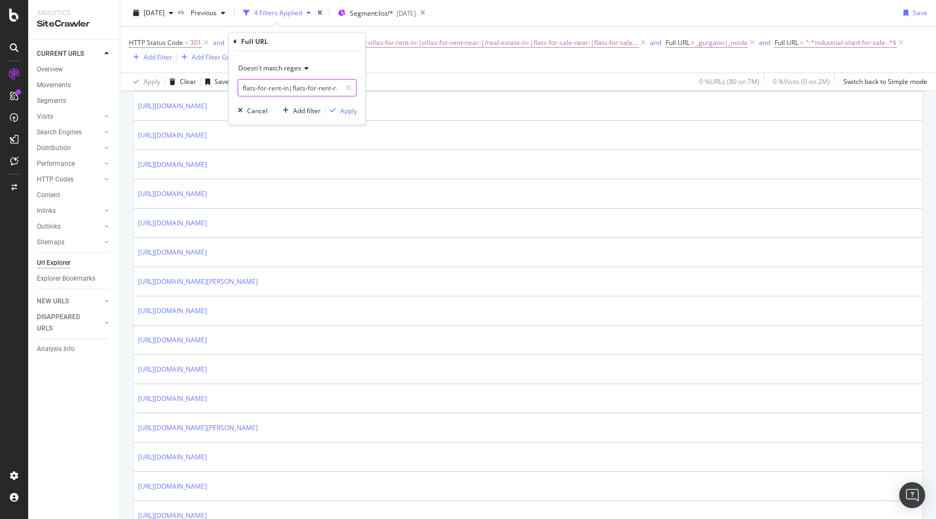
click at [308, 90] on input "flats-for-rent-in|flats-for-rent-near|villas-for-rent-in-|villas-for-rent-near-…" at bounding box center [289, 87] width 102 height 17
paste input "industrial-shed-for-sale-"
type input "flats-for-rent-in|flats-for-rent-near|villas-for-rent-in-|villas-for-rent-near-…"
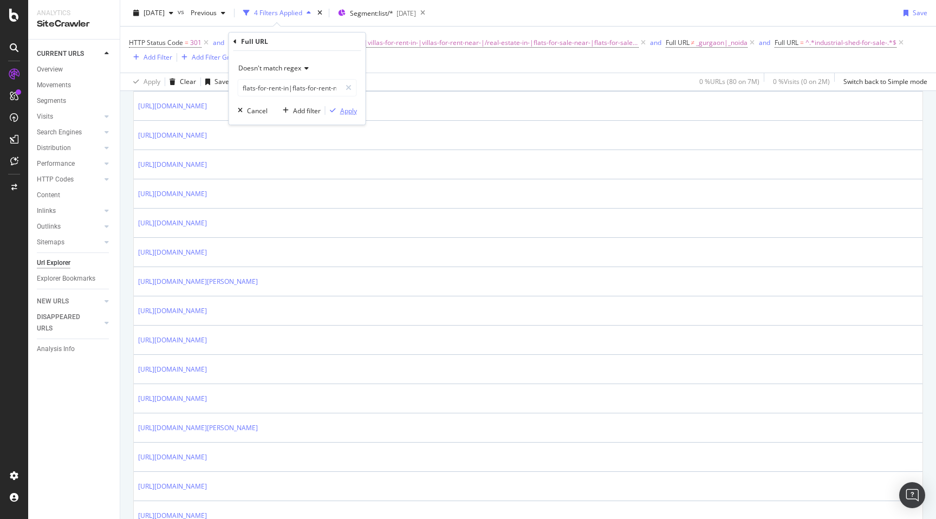
click at [346, 109] on div "Apply" at bounding box center [348, 110] width 17 height 9
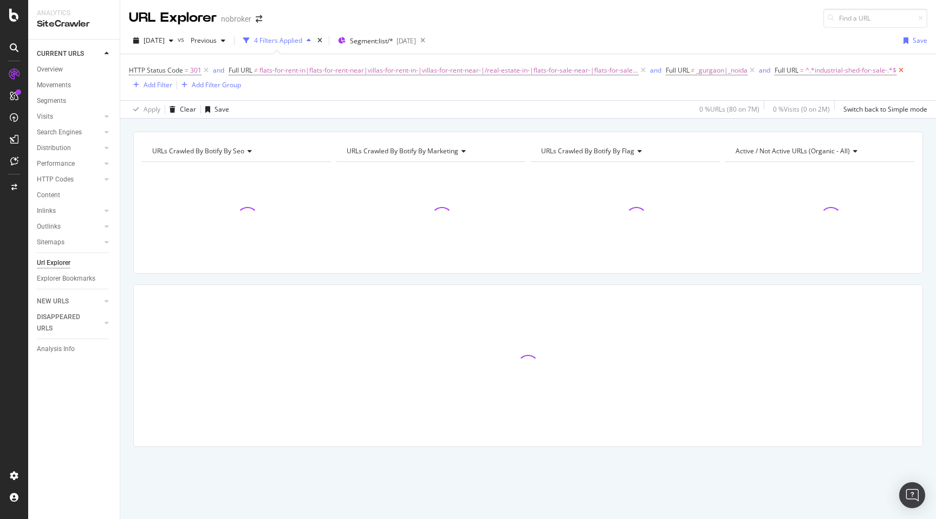
click at [899, 70] on icon at bounding box center [901, 70] width 9 height 11
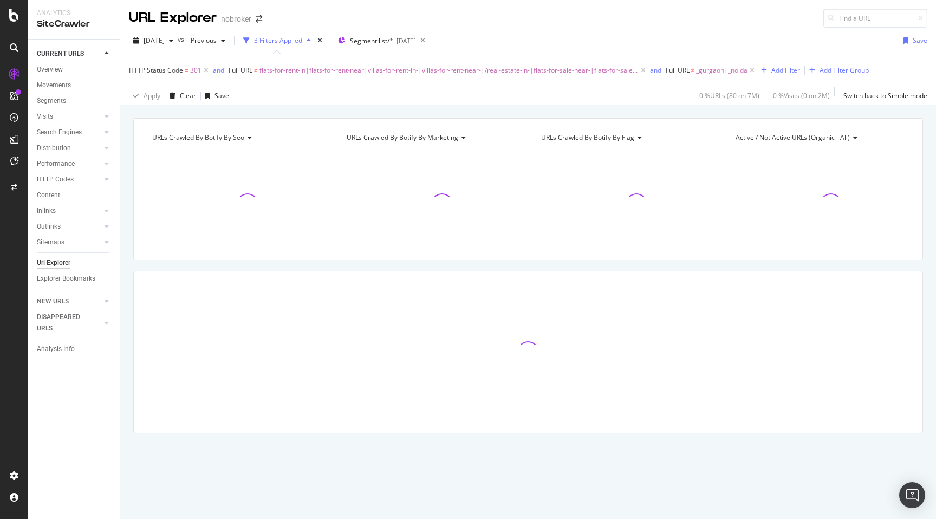
click at [757, 113] on div "URLs Crawled By Botify By seo Chart (by Value) Table Expand Export as CSV Expor…" at bounding box center [528, 118] width 816 height 26
